Goal: Find specific page/section: Find specific page/section

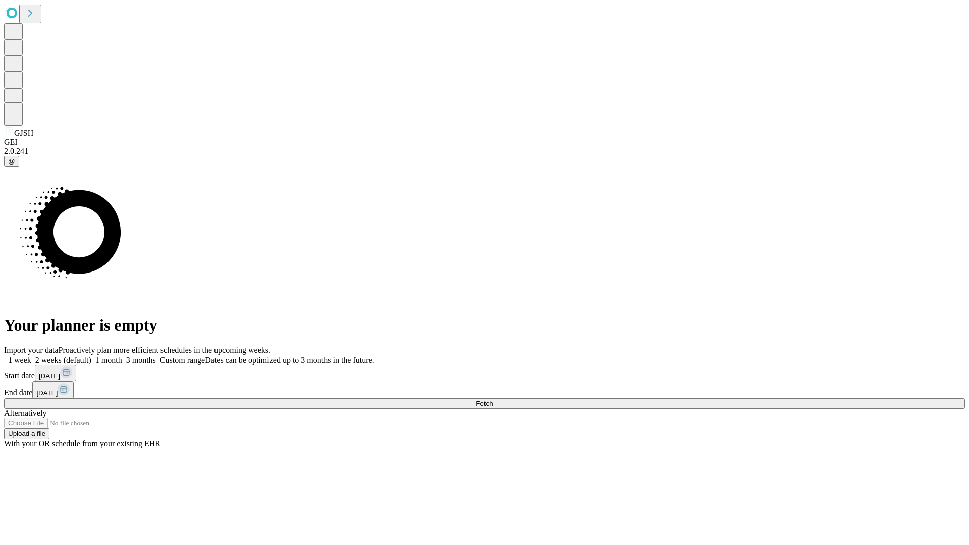
click at [493, 400] on span "Fetch" at bounding box center [484, 404] width 17 height 8
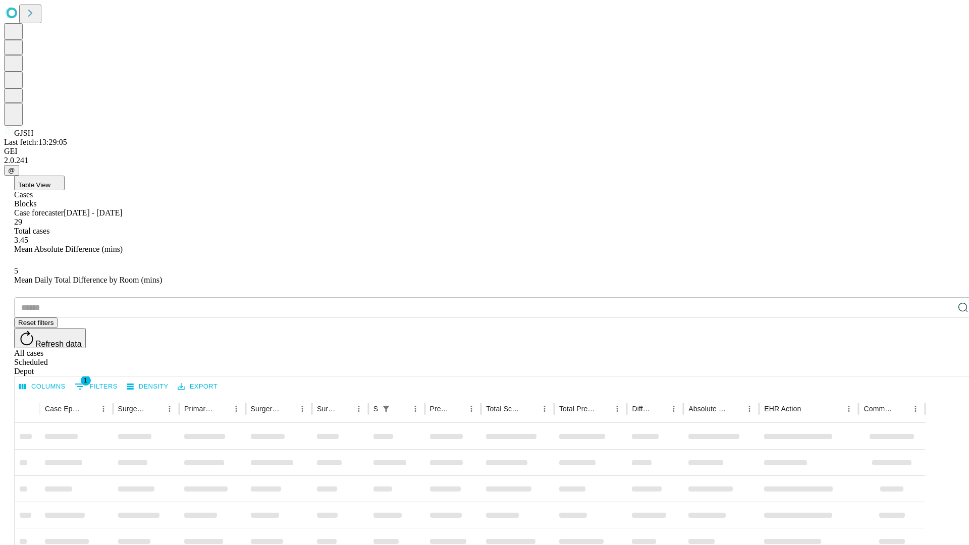
click at [943, 367] on div "Depot" at bounding box center [494, 371] width 961 height 9
